Goal: Task Accomplishment & Management: Use online tool/utility

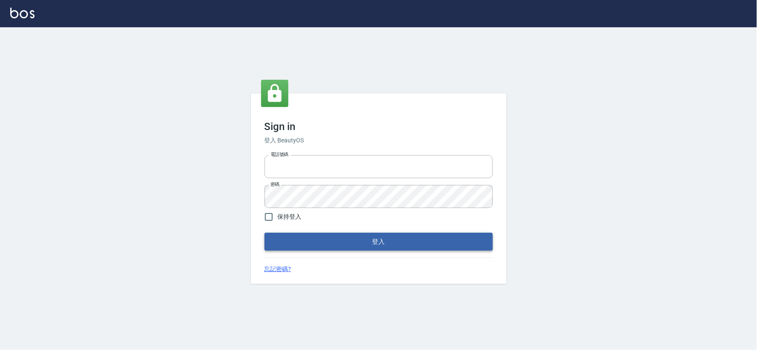
type input "034258365"
click at [390, 247] on button "登入" at bounding box center [378, 241] width 228 height 18
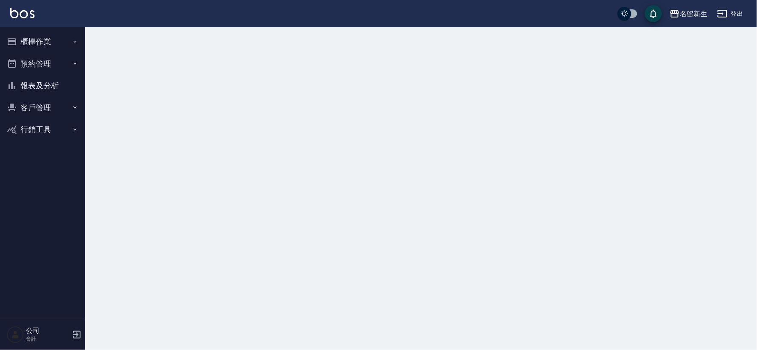
click at [28, 43] on button "櫃檯作業" at bounding box center [42, 42] width 78 height 22
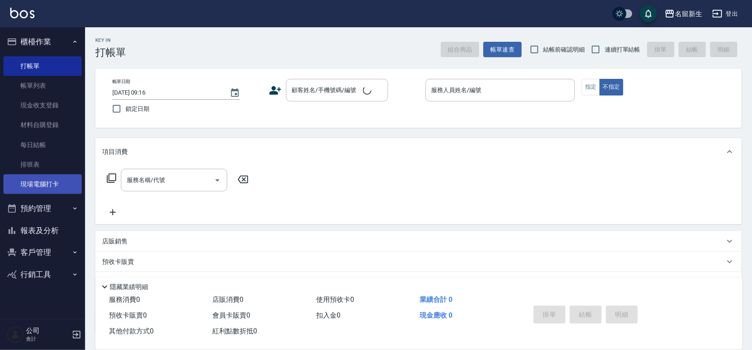
click at [45, 183] on link "現場電腦打卡" at bounding box center [42, 184] width 78 height 20
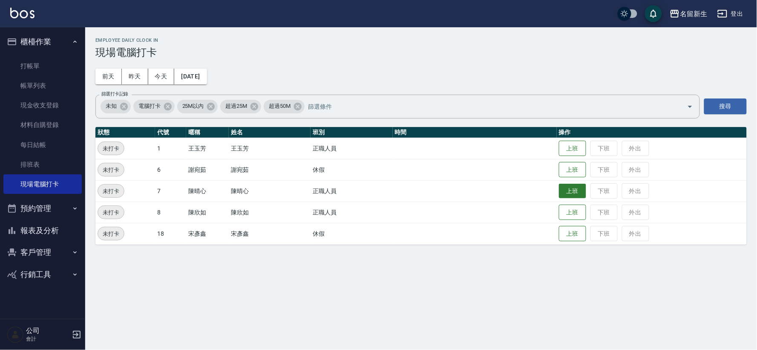
click at [573, 187] on button "上班" at bounding box center [572, 191] width 27 height 15
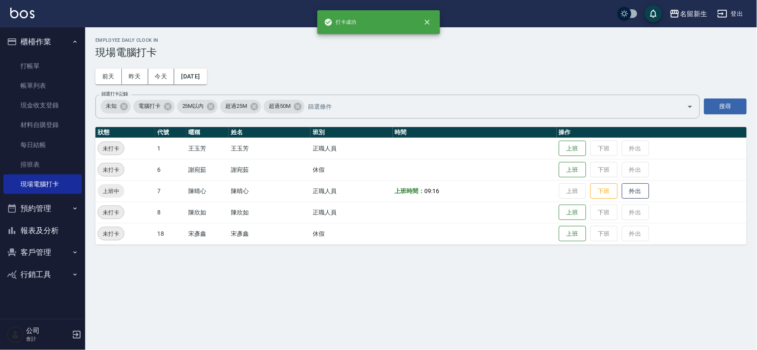
click at [49, 235] on button "報表及分析" at bounding box center [42, 230] width 78 height 22
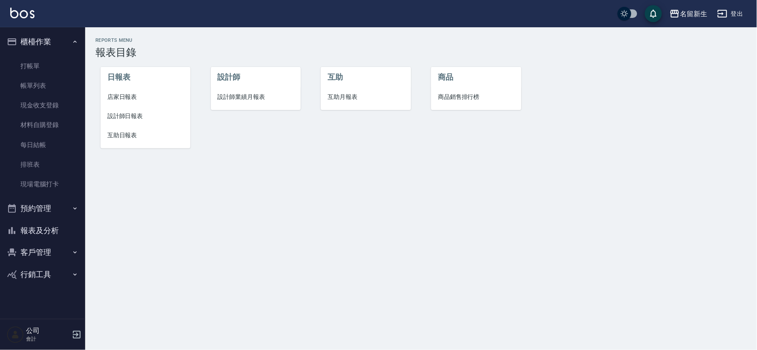
click at [257, 92] on span "設計師業績月報表" at bounding box center [256, 96] width 76 height 9
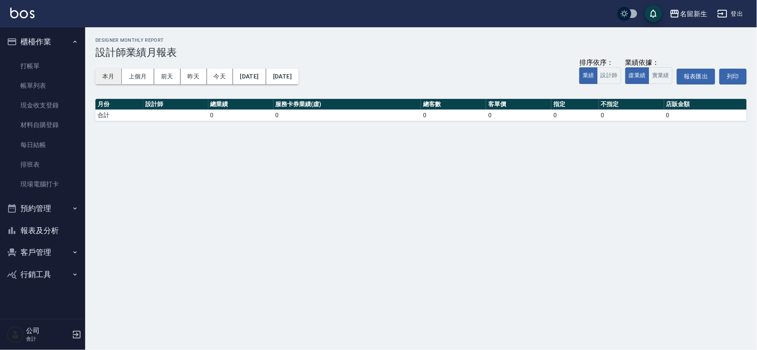
click at [112, 79] on button "本月" at bounding box center [108, 77] width 26 height 16
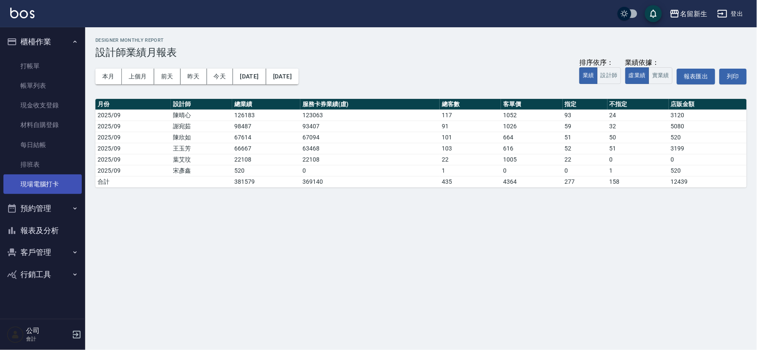
click at [27, 181] on link "現場電腦打卡" at bounding box center [42, 184] width 78 height 20
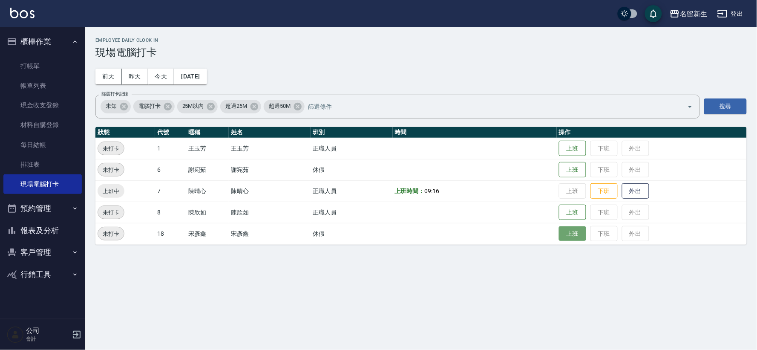
click at [565, 232] on button "上班" at bounding box center [572, 233] width 27 height 15
click at [565, 207] on button "上班" at bounding box center [572, 212] width 27 height 15
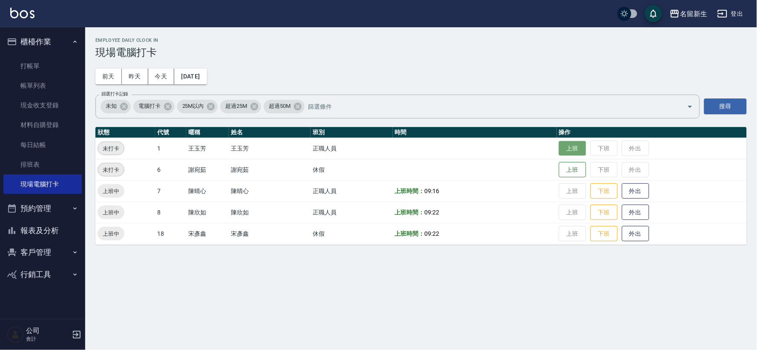
click at [560, 144] on button "上班" at bounding box center [572, 148] width 27 height 15
